Goal: Navigation & Orientation: Understand site structure

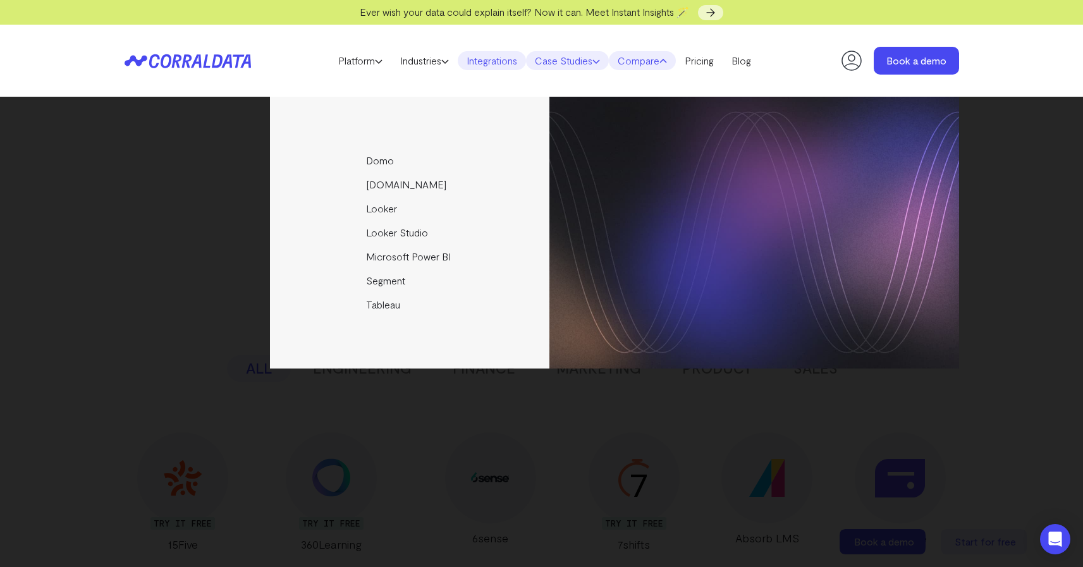
click at [596, 66] on link "Case Studies" at bounding box center [567, 60] width 83 height 19
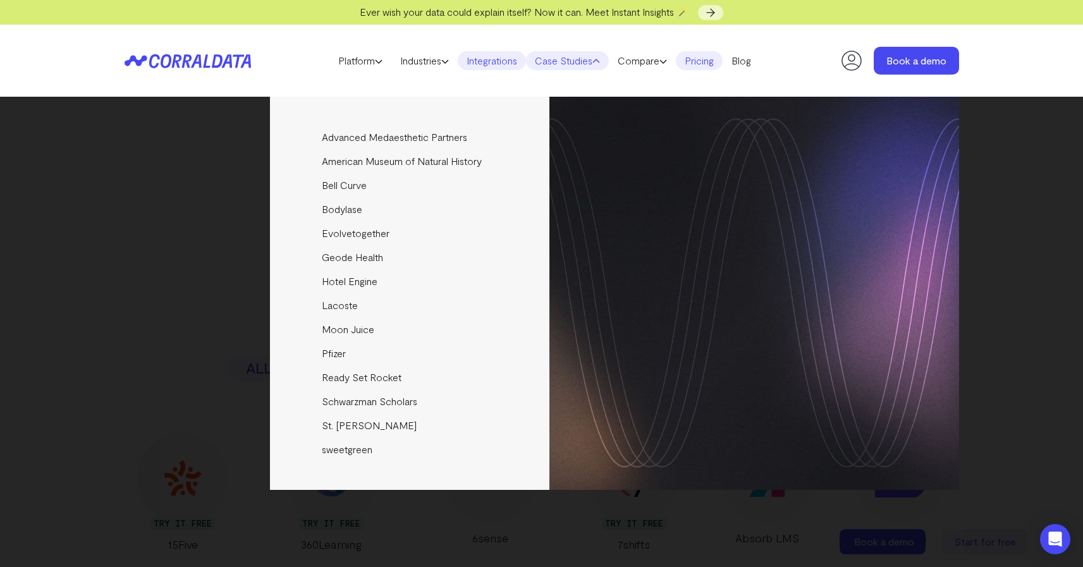
click at [696, 62] on link "Pricing" at bounding box center [699, 60] width 47 height 19
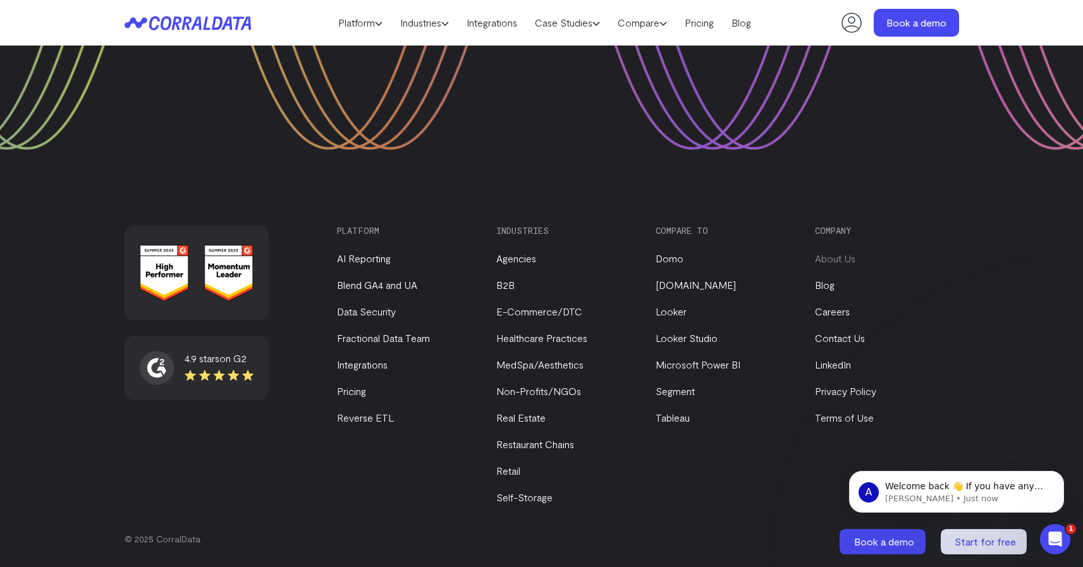
click at [832, 256] on link "About Us" at bounding box center [835, 258] width 40 height 12
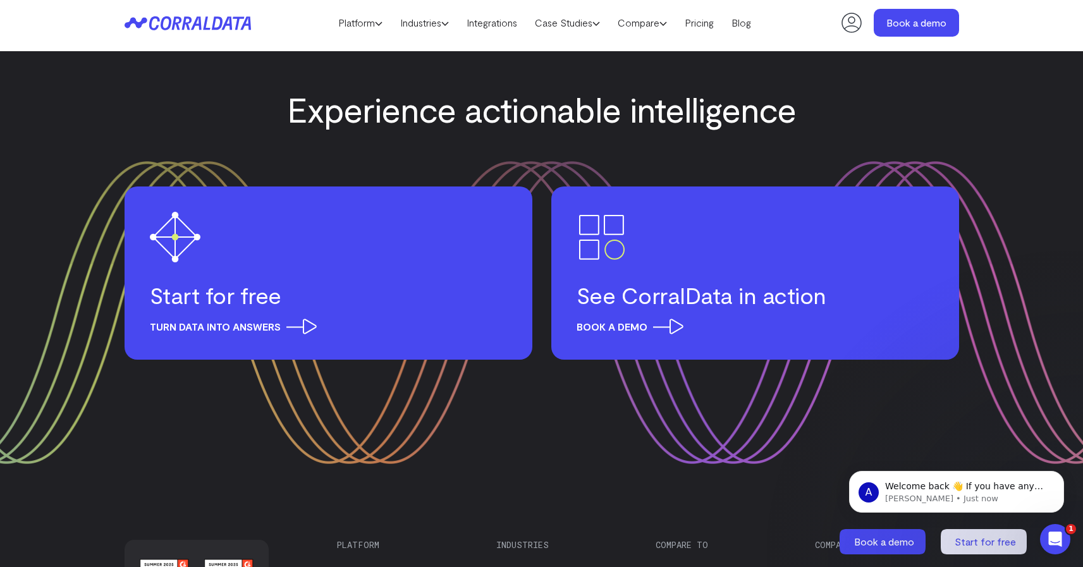
scroll to position [1694, 0]
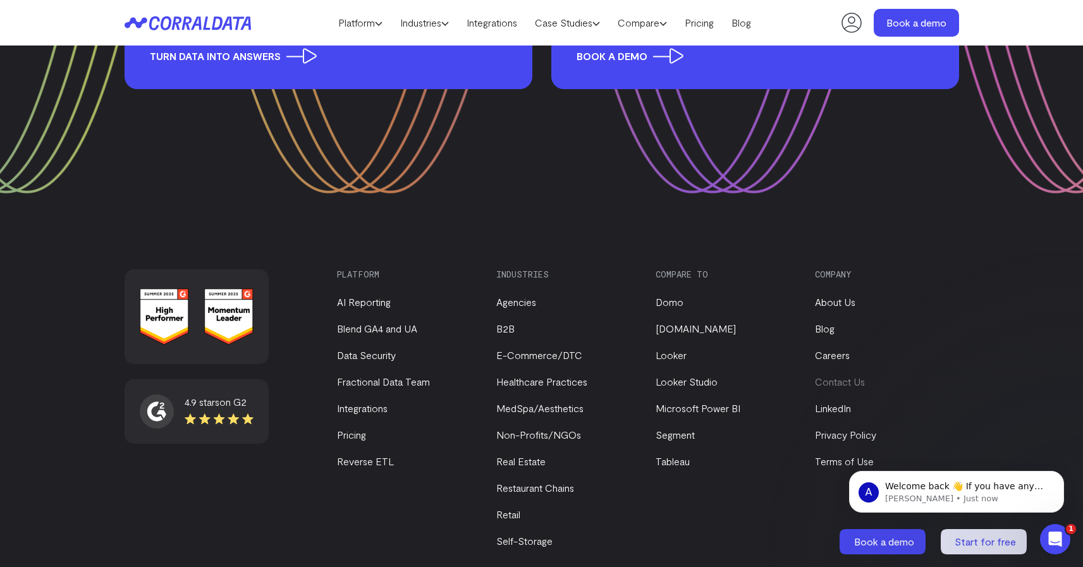
click at [844, 376] on link "Contact Us" at bounding box center [840, 382] width 50 height 12
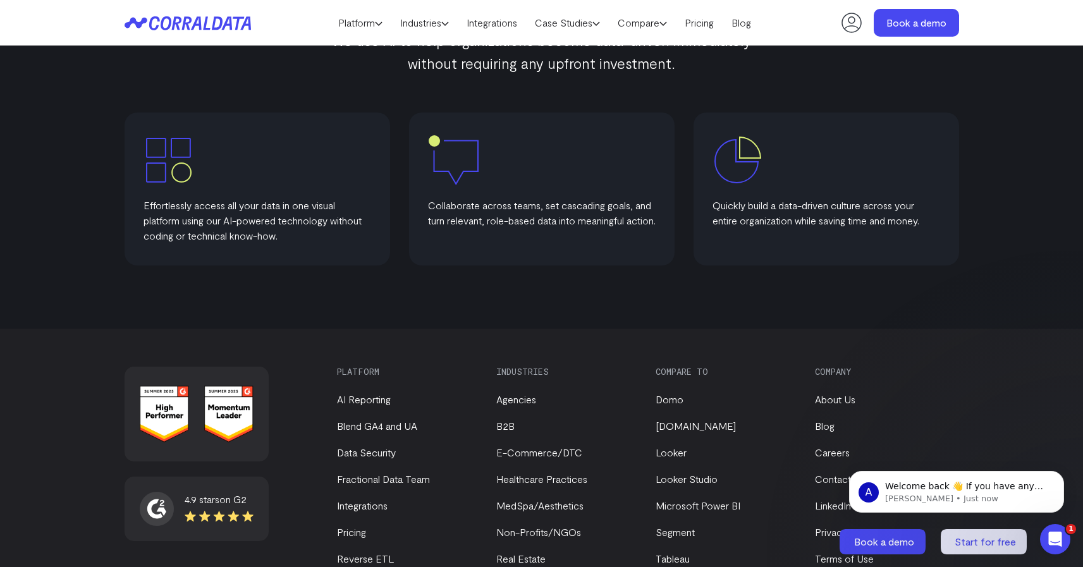
scroll to position [807, 0]
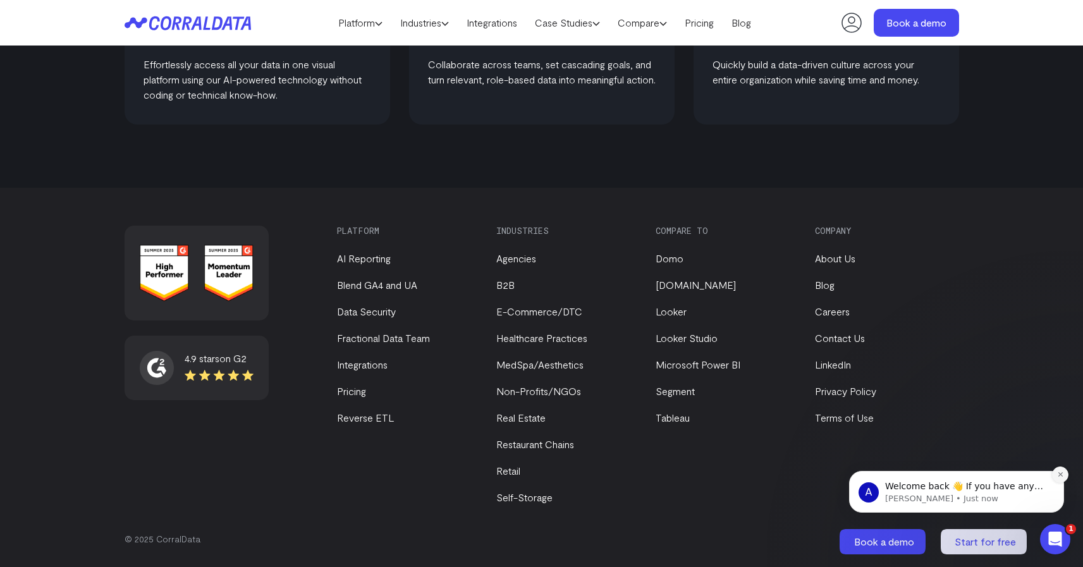
click at [1061, 479] on button "Dismiss notification" at bounding box center [1060, 475] width 16 height 16
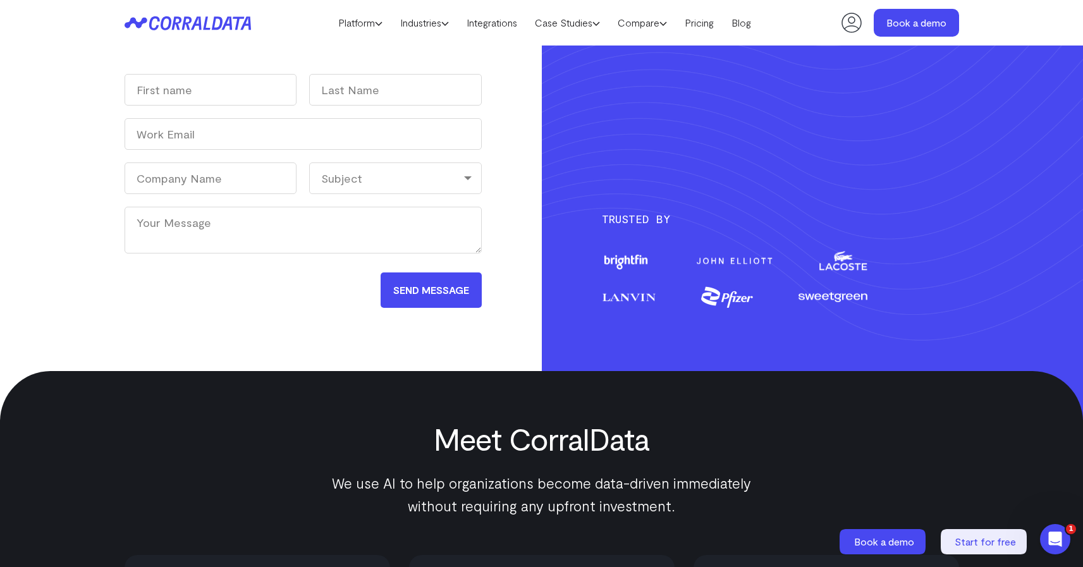
scroll to position [0, 0]
